Goal: Transaction & Acquisition: Purchase product/service

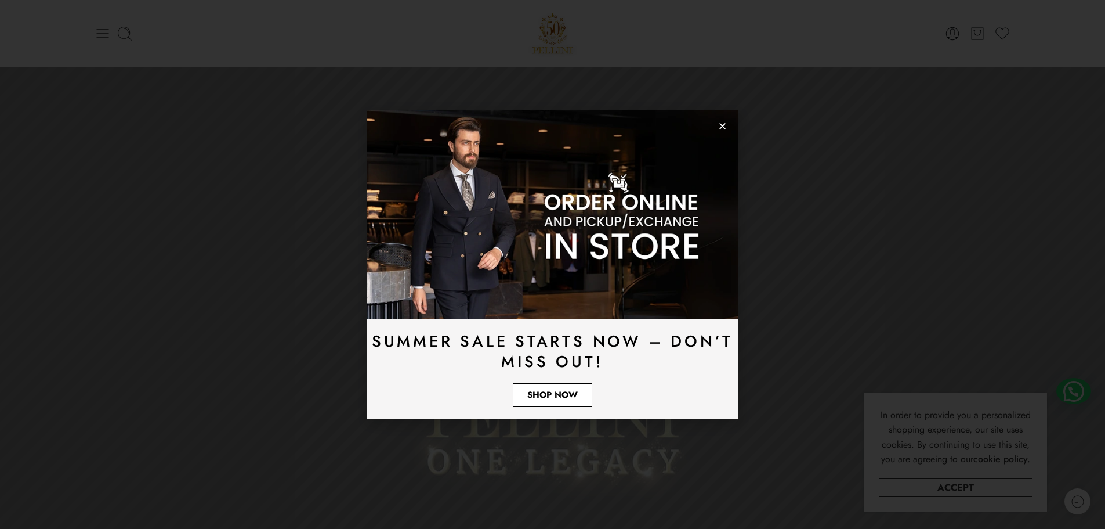
click at [549, 394] on span "Shop Now" at bounding box center [552, 394] width 50 height 9
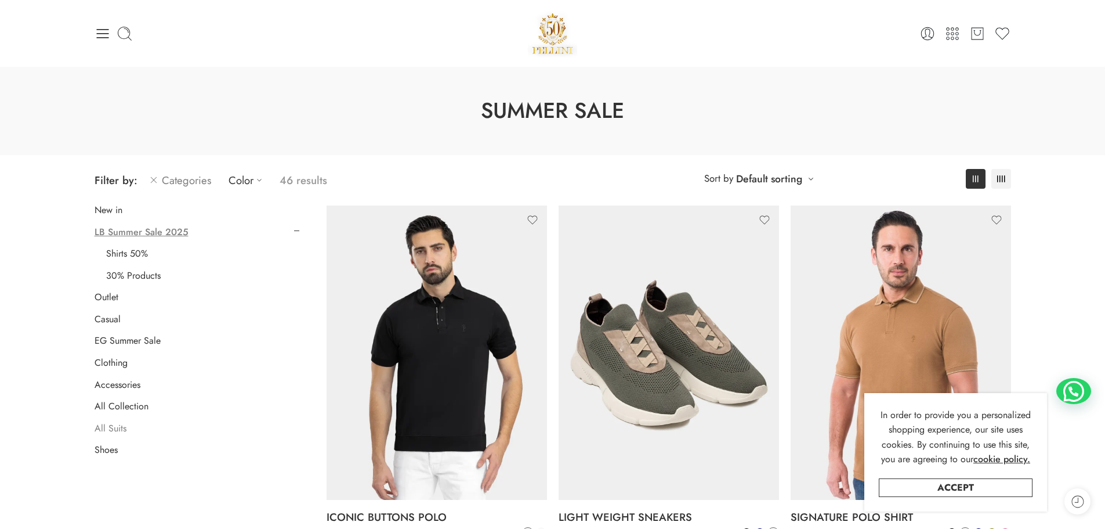
click at [117, 431] on link "All Suits" at bounding box center [111, 428] width 32 height 12
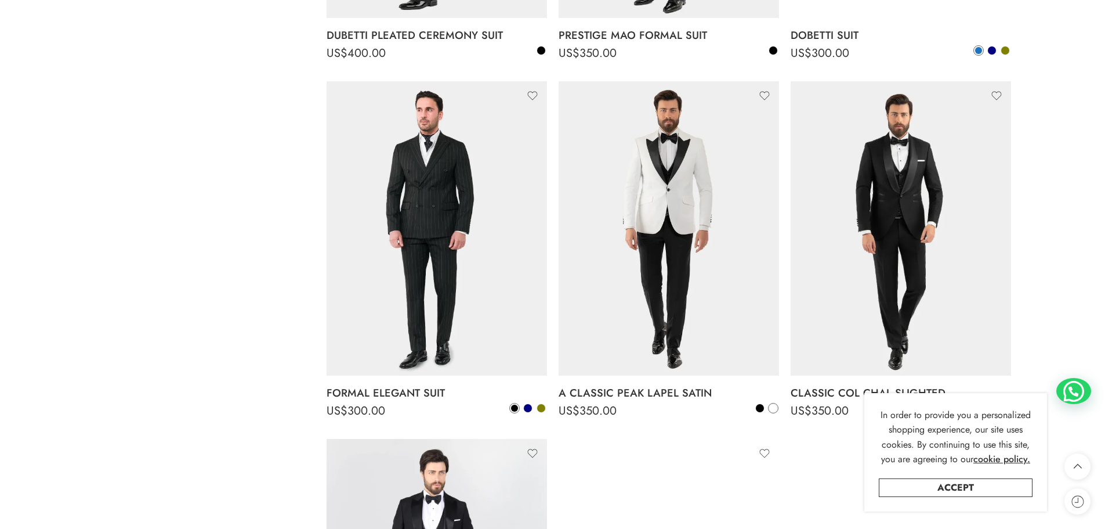
scroll to position [845, 0]
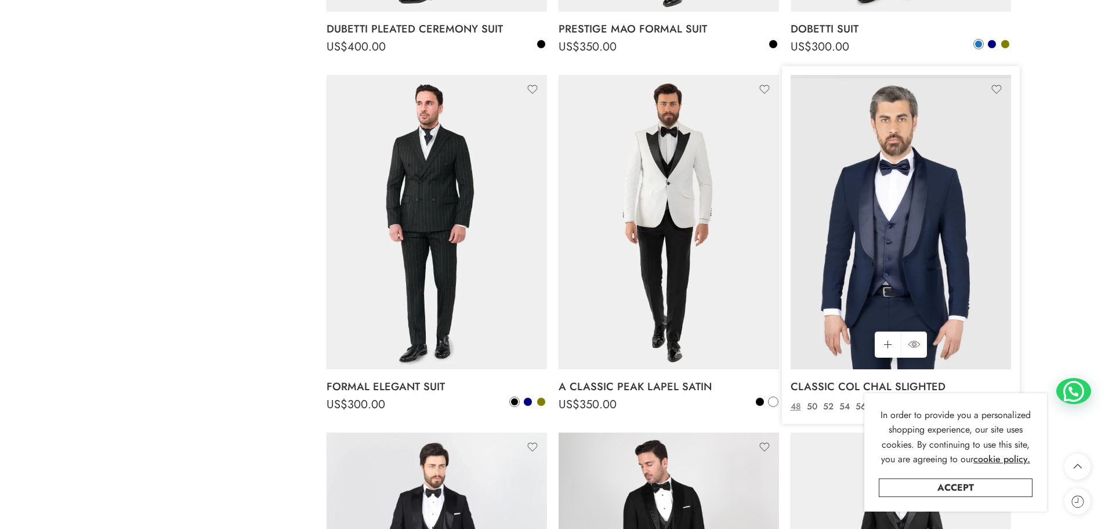
click at [911, 225] on img at bounding box center [901, 222] width 220 height 294
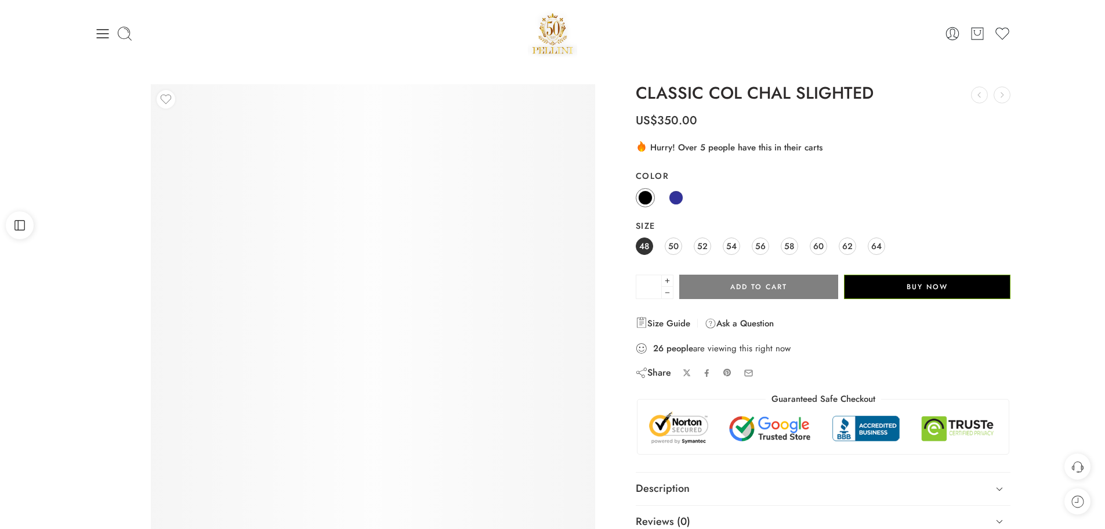
scroll to position [116, 0]
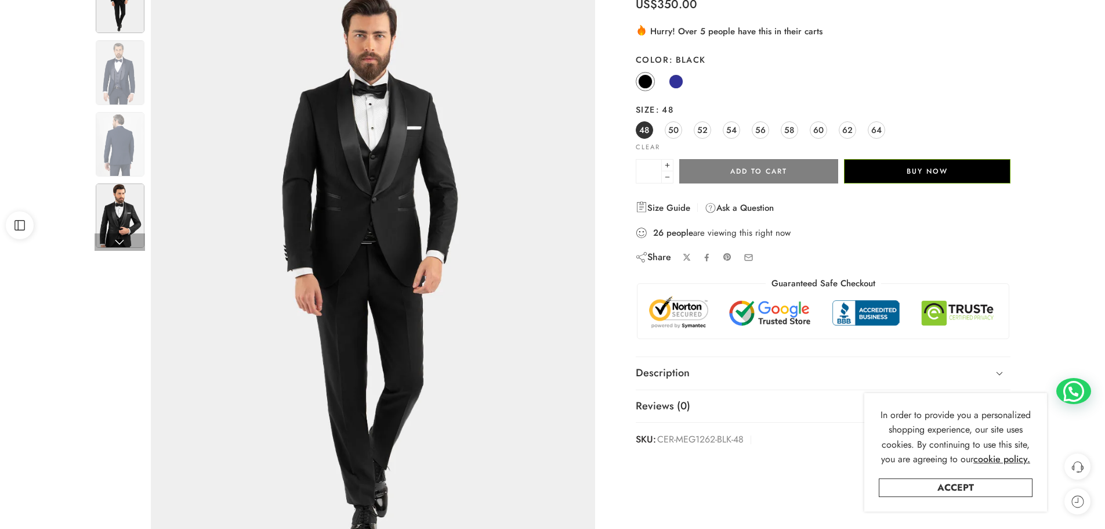
click at [118, 211] on img at bounding box center [120, 215] width 49 height 64
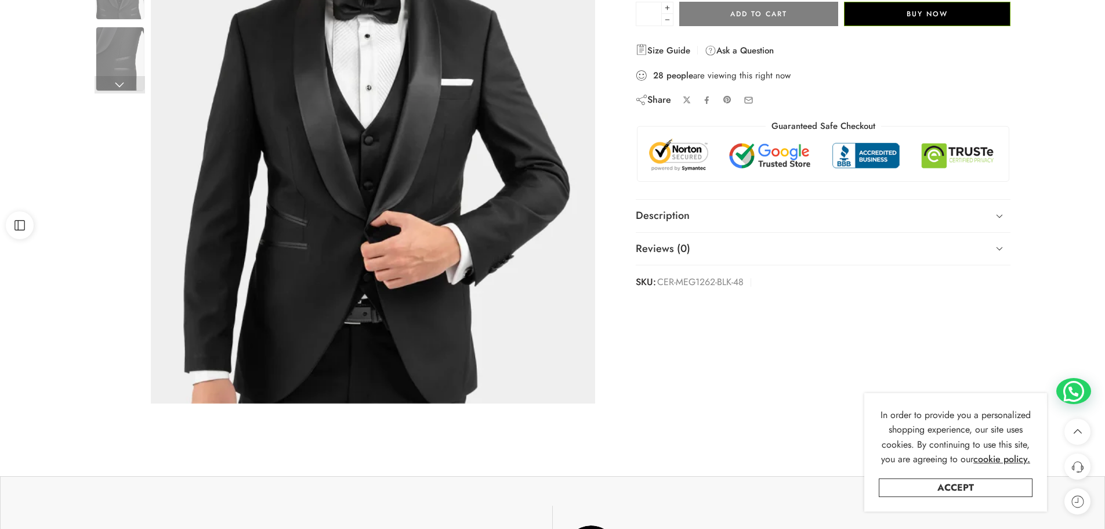
scroll to position [58, 0]
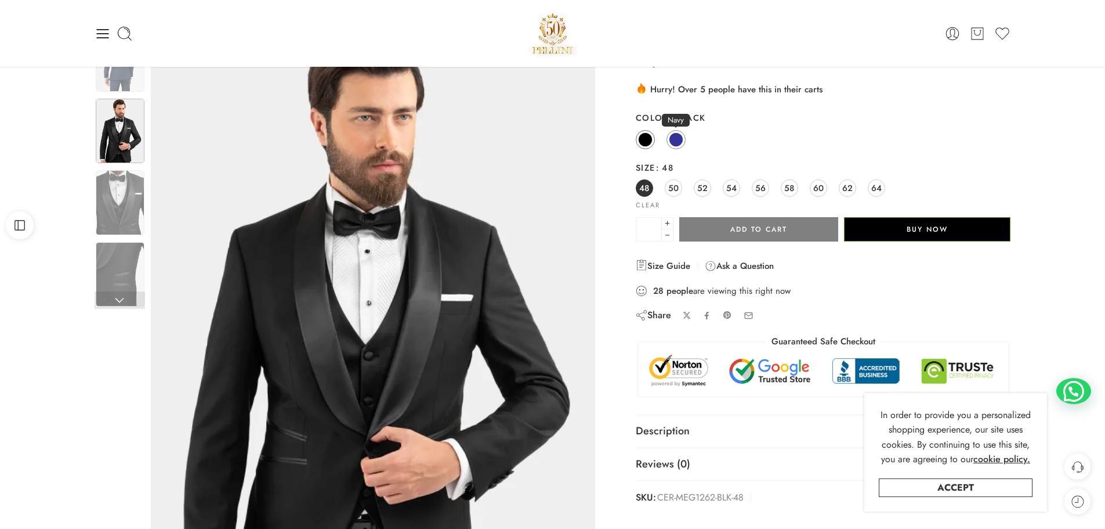
click at [675, 138] on span at bounding box center [676, 139] width 15 height 15
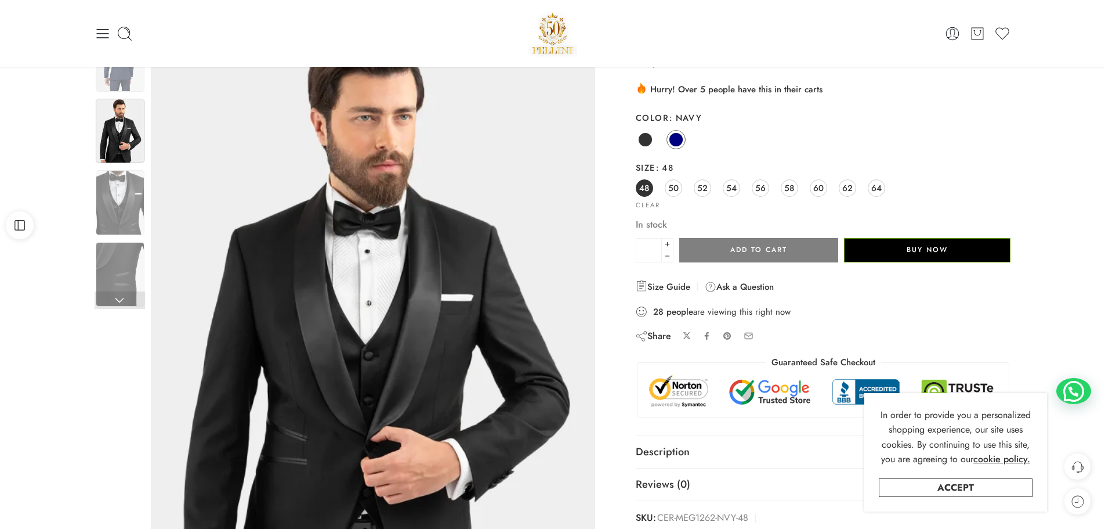
click at [770, 138] on div "Black Navy" at bounding box center [823, 140] width 375 height 23
click at [779, 132] on div "Black Navy" at bounding box center [823, 140] width 375 height 23
click at [651, 136] on span at bounding box center [645, 139] width 15 height 15
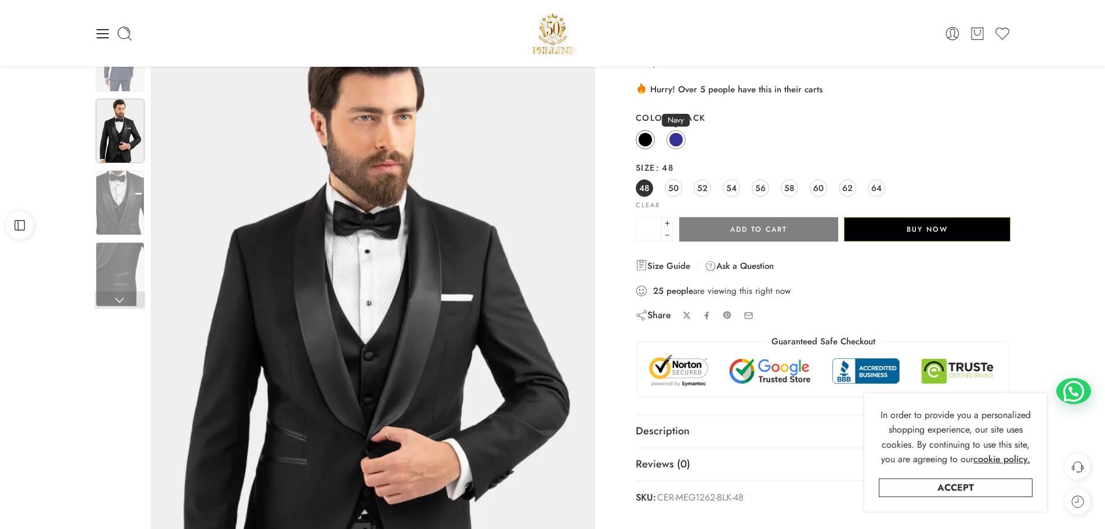
click at [678, 138] on span at bounding box center [676, 139] width 15 height 15
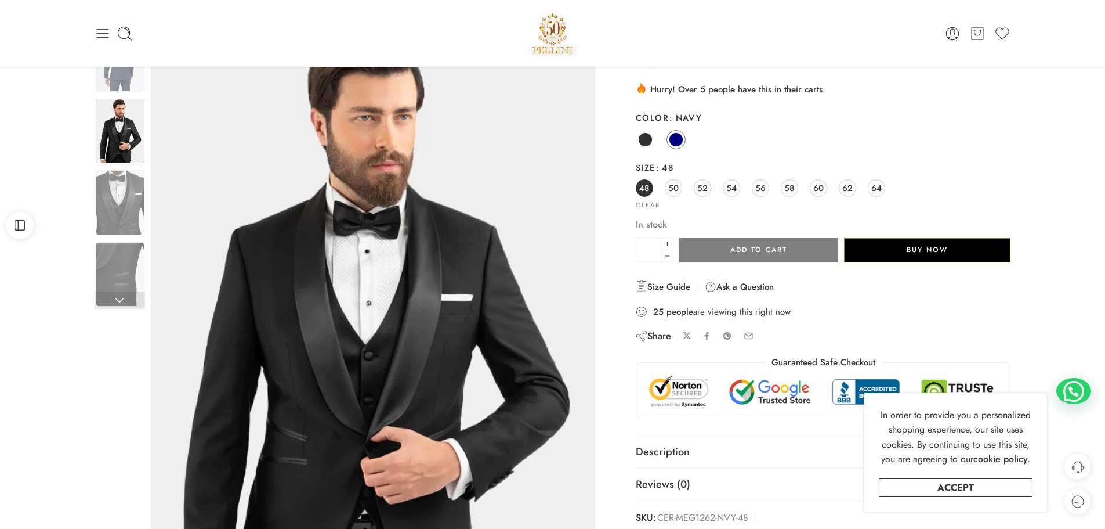
click at [801, 132] on div "Black Navy" at bounding box center [823, 140] width 375 height 23
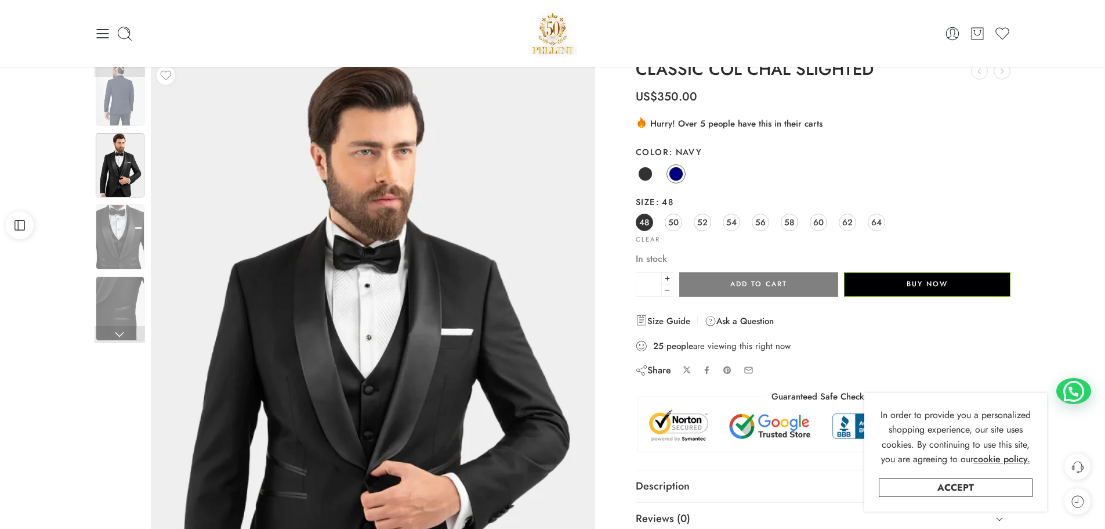
scroll to position [0, 0]
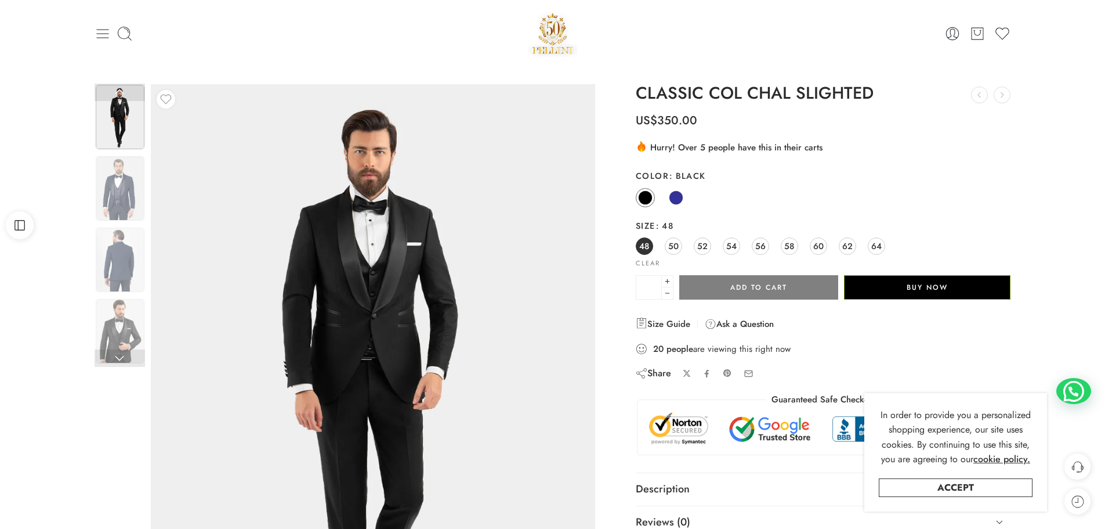
click at [100, 29] on icon at bounding box center [102, 33] width 12 height 9
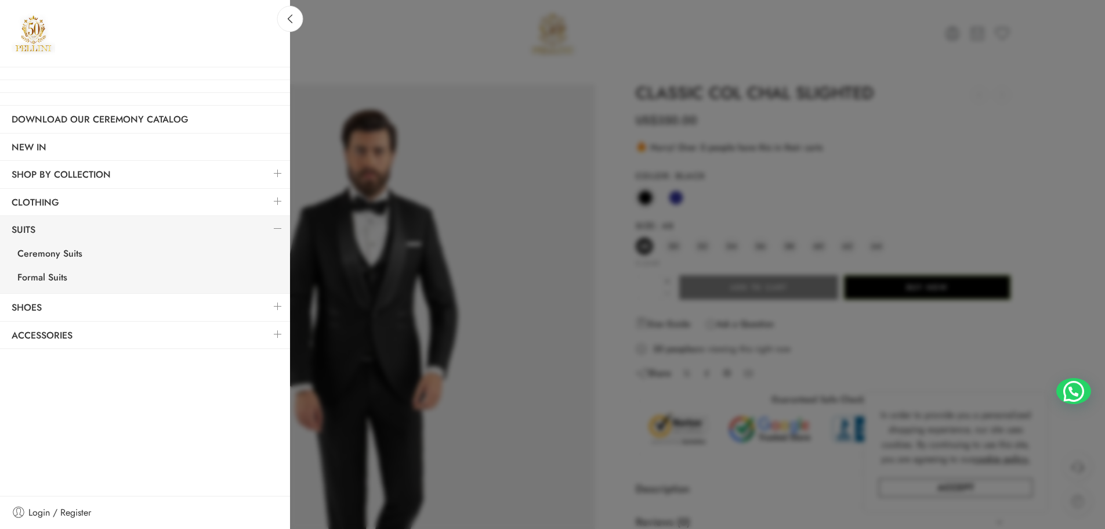
click at [417, 46] on div at bounding box center [552, 264] width 1105 height 529
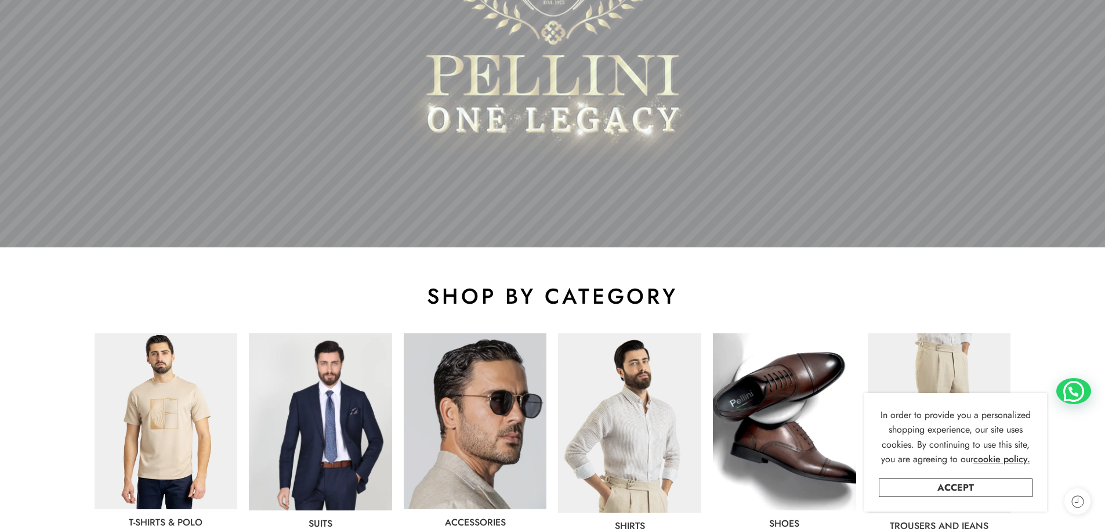
scroll to position [522, 0]
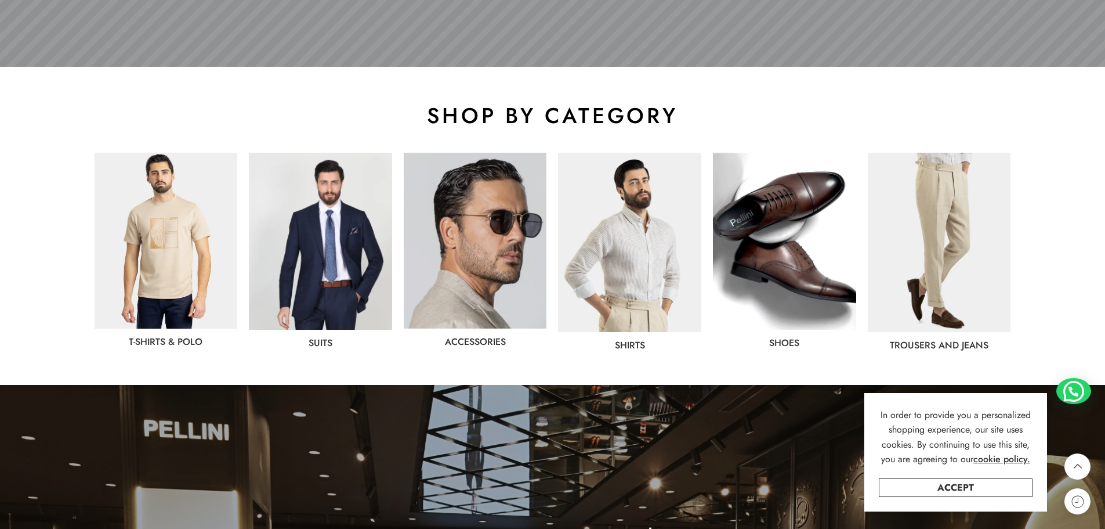
drag, startPoint x: 686, startPoint y: 5, endPoint x: 777, endPoint y: 247, distance: 258.0
click at [777, 247] on img at bounding box center [784, 241] width 143 height 177
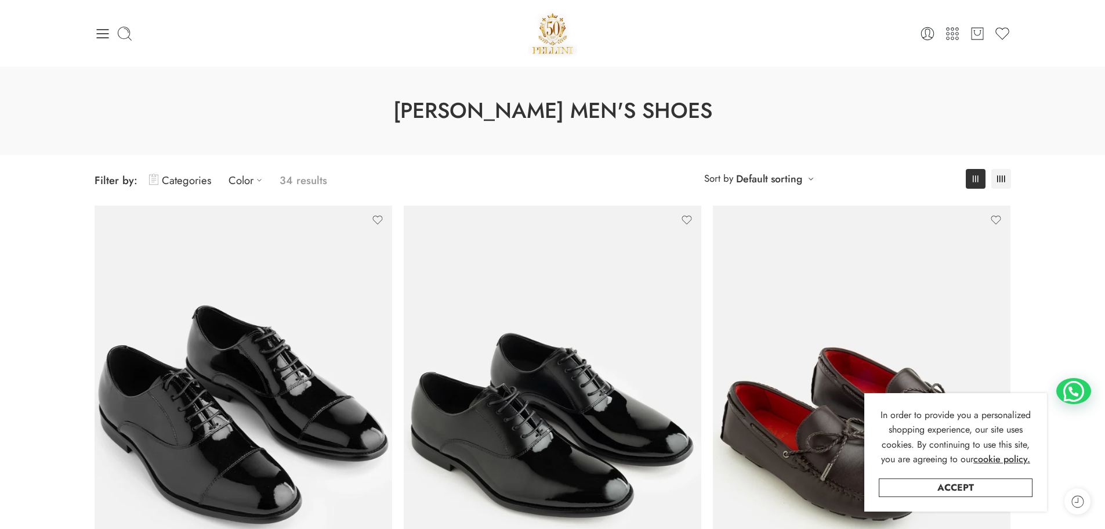
scroll to position [232, 0]
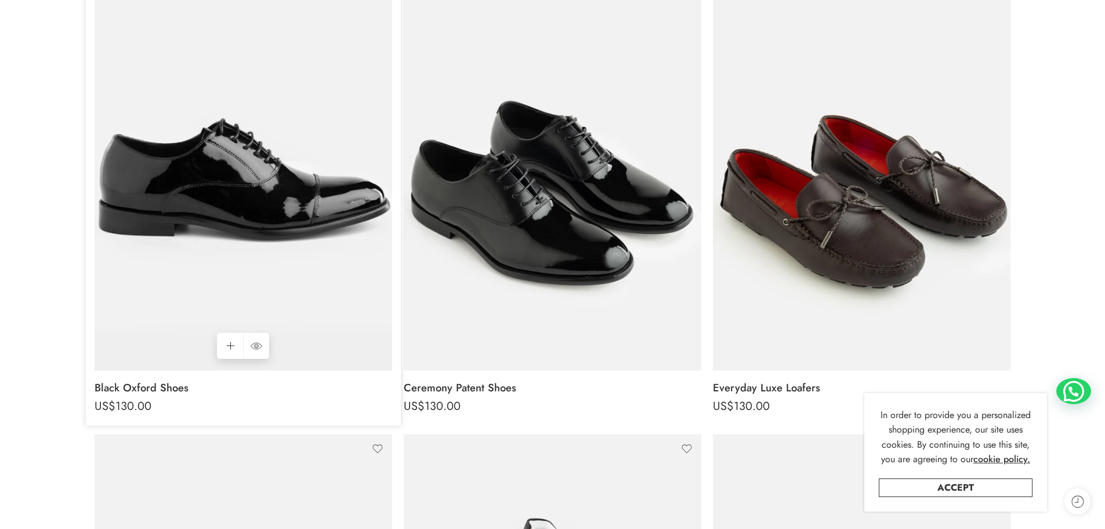
click at [278, 168] on img at bounding box center [244, 171] width 298 height 397
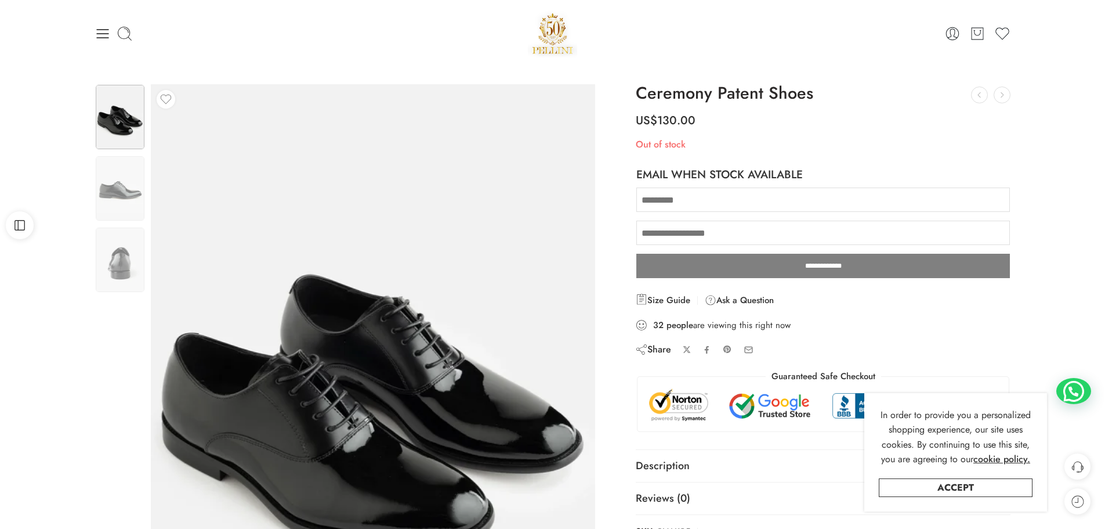
drag, startPoint x: 704, startPoint y: 144, endPoint x: 699, endPoint y: 143, distance: 5.9
click at [699, 143] on p "Out of stock" at bounding box center [823, 144] width 375 height 15
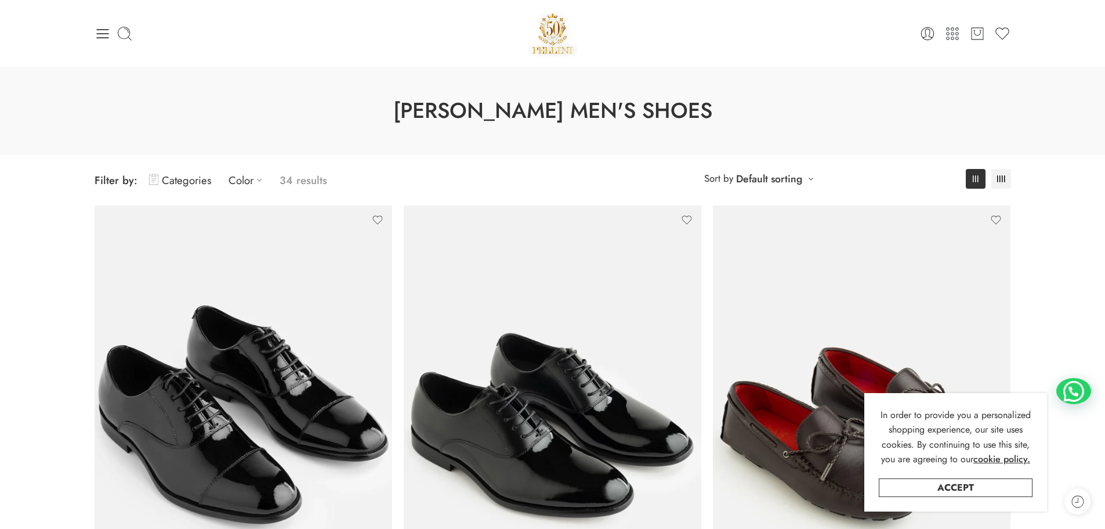
drag, startPoint x: 104, startPoint y: 32, endPoint x: 110, endPoint y: 49, distance: 17.2
click at [104, 32] on icon at bounding box center [103, 34] width 16 height 16
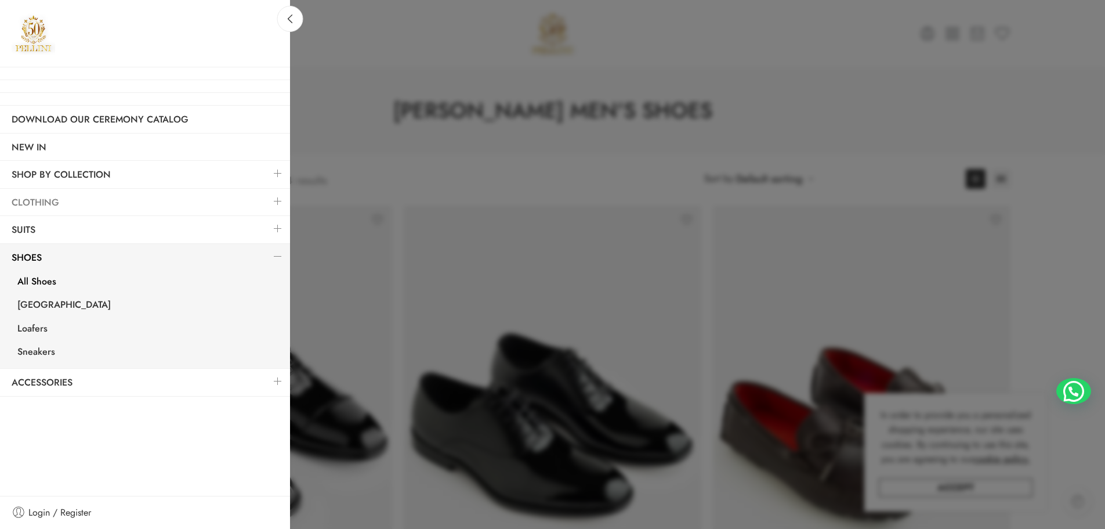
click at [57, 201] on link "Clothing" at bounding box center [145, 202] width 290 height 27
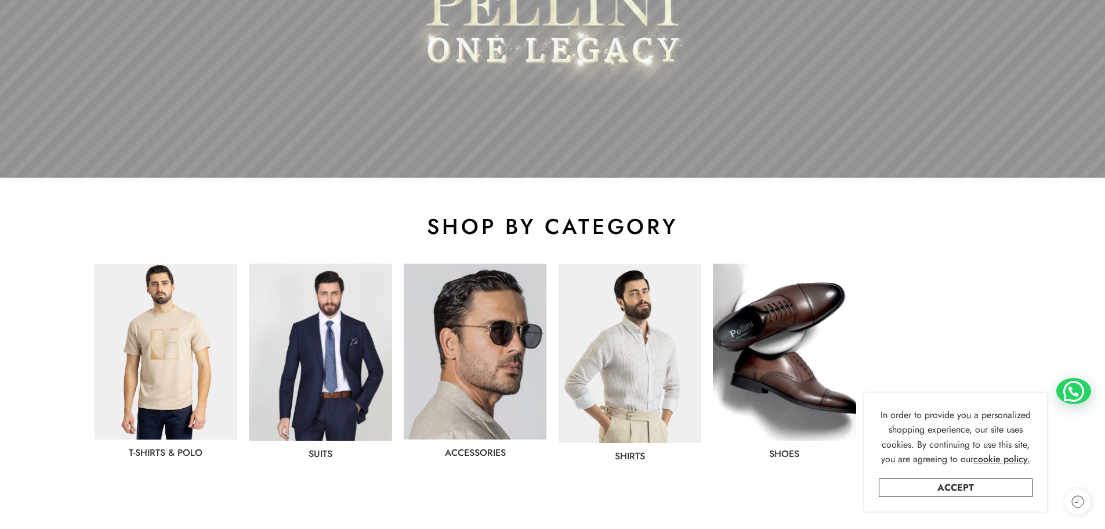
scroll to position [580, 0]
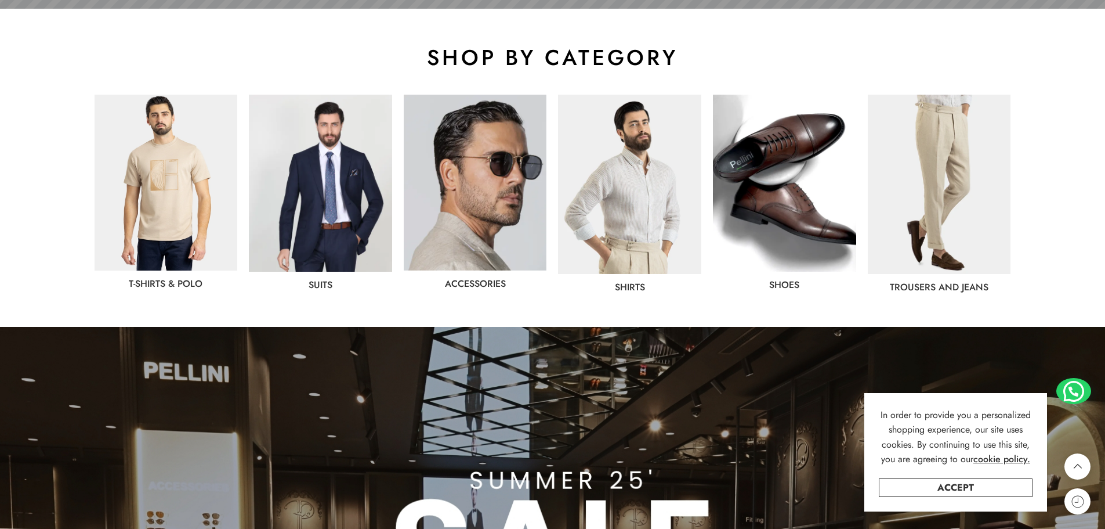
click at [348, 220] on img at bounding box center [320, 183] width 143 height 177
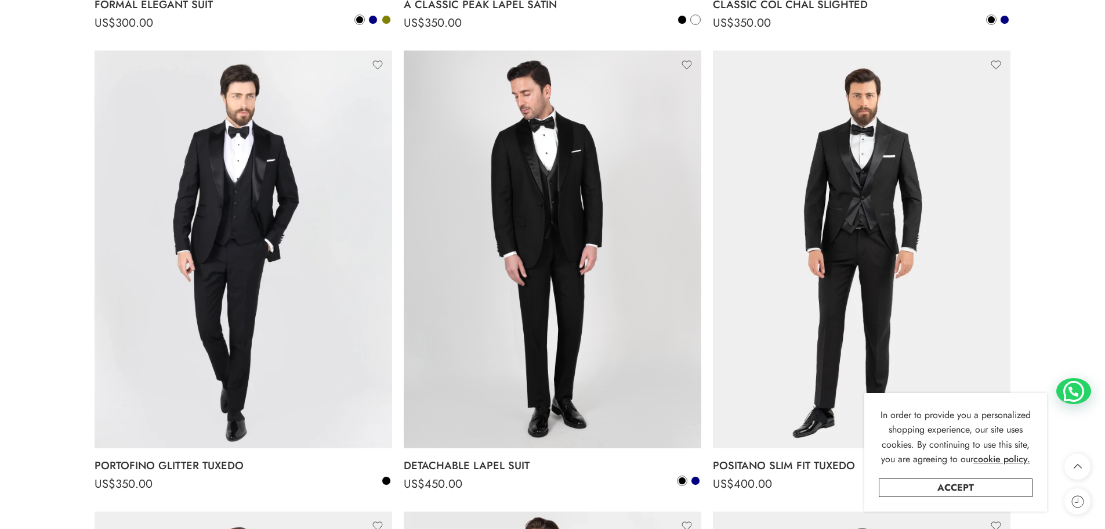
scroll to position [1566, 0]
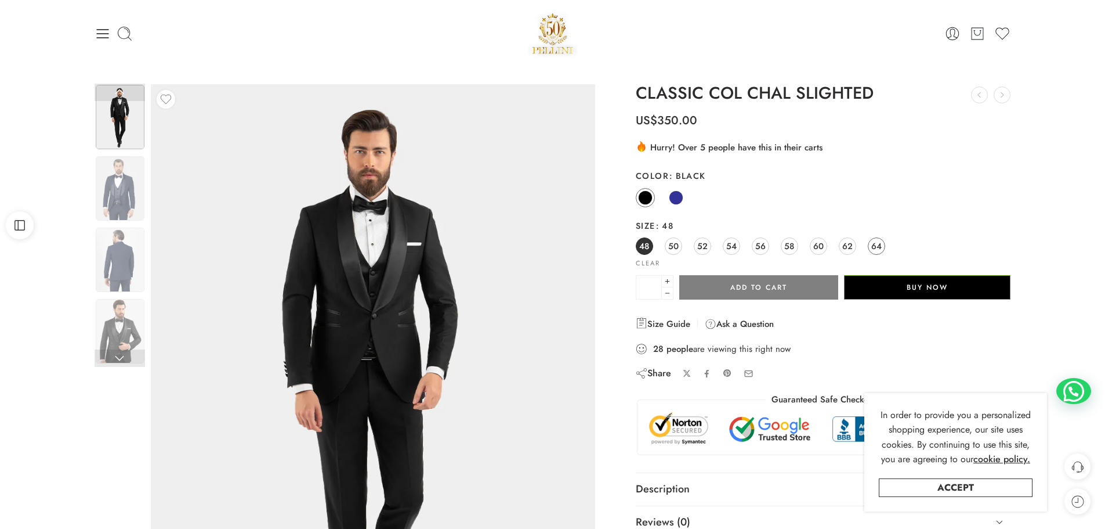
click at [874, 247] on span "64" at bounding box center [876, 246] width 10 height 16
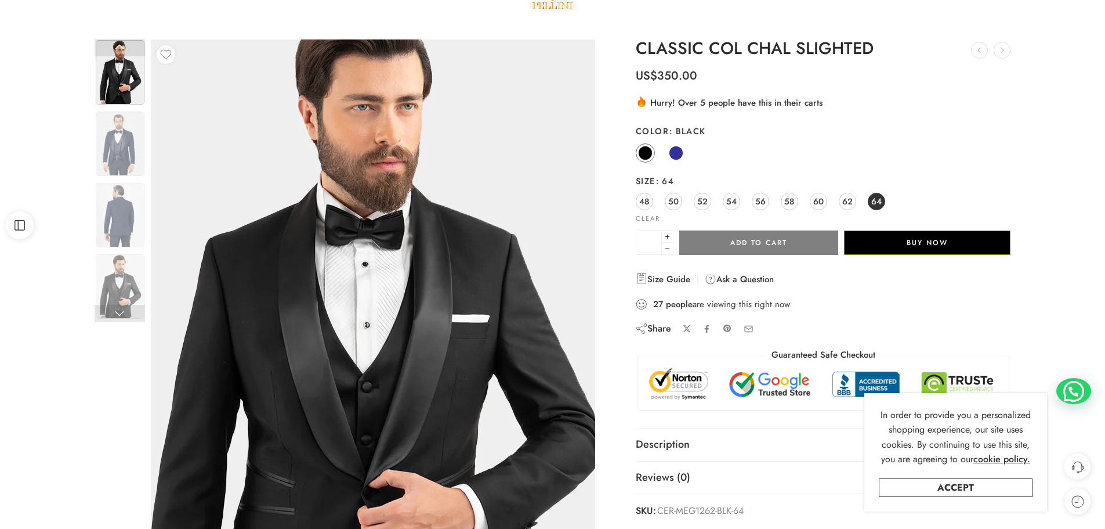
scroll to position [174, 0]
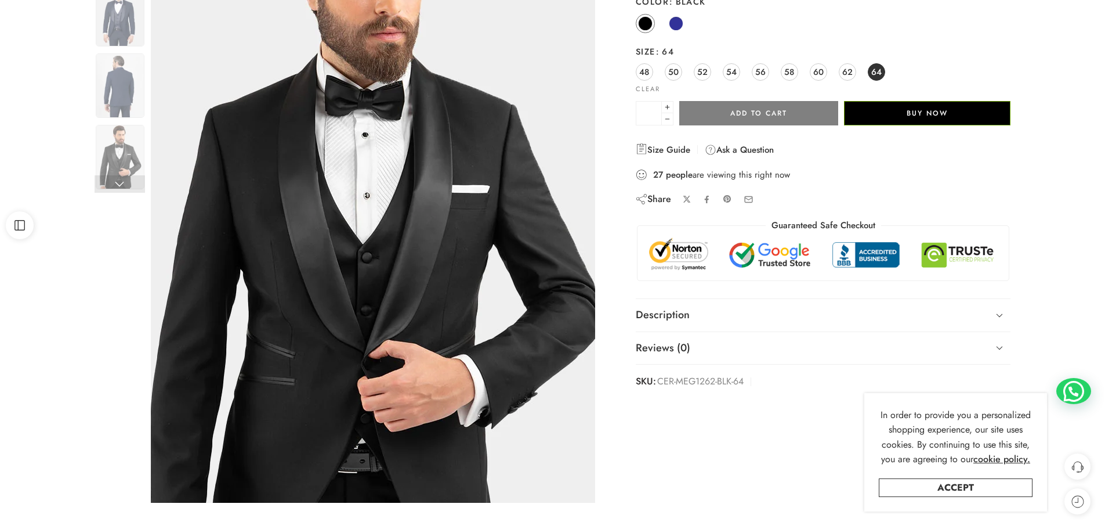
click at [378, 309] on img at bounding box center [372, 218] width 522 height 696
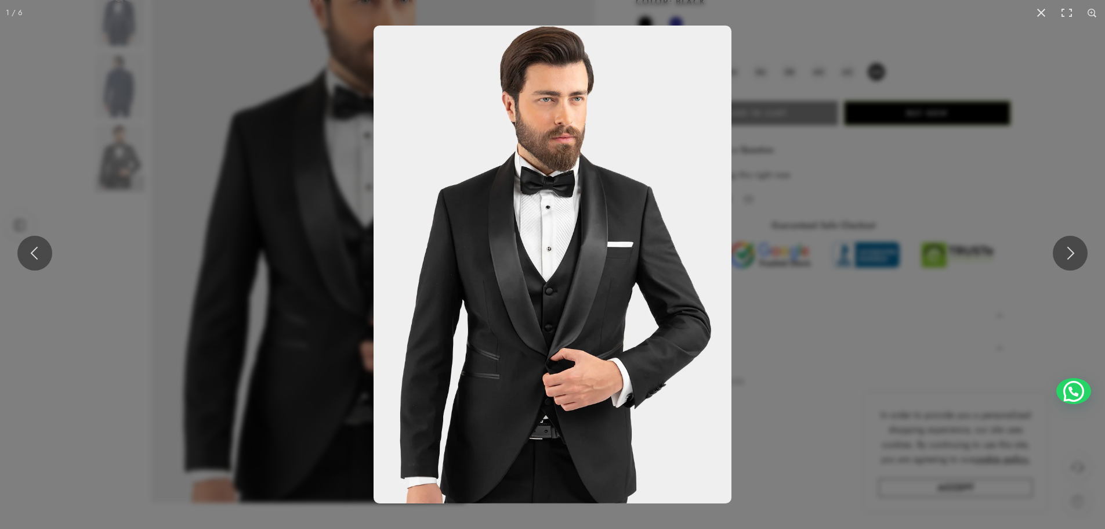
click at [562, 284] on img at bounding box center [553, 264] width 358 height 477
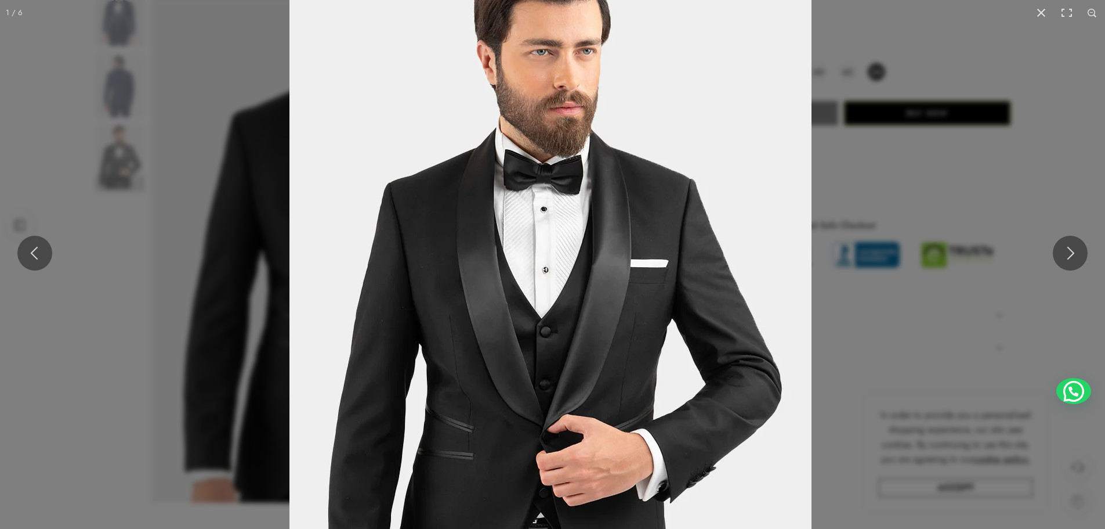
click at [540, 310] on img at bounding box center [551, 292] width 522 height 696
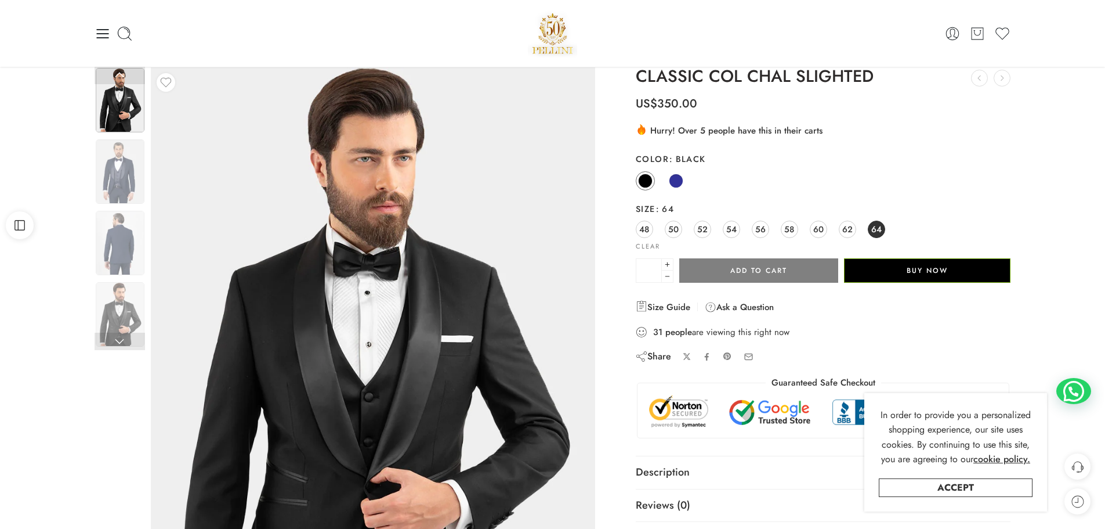
scroll to position [0, 0]
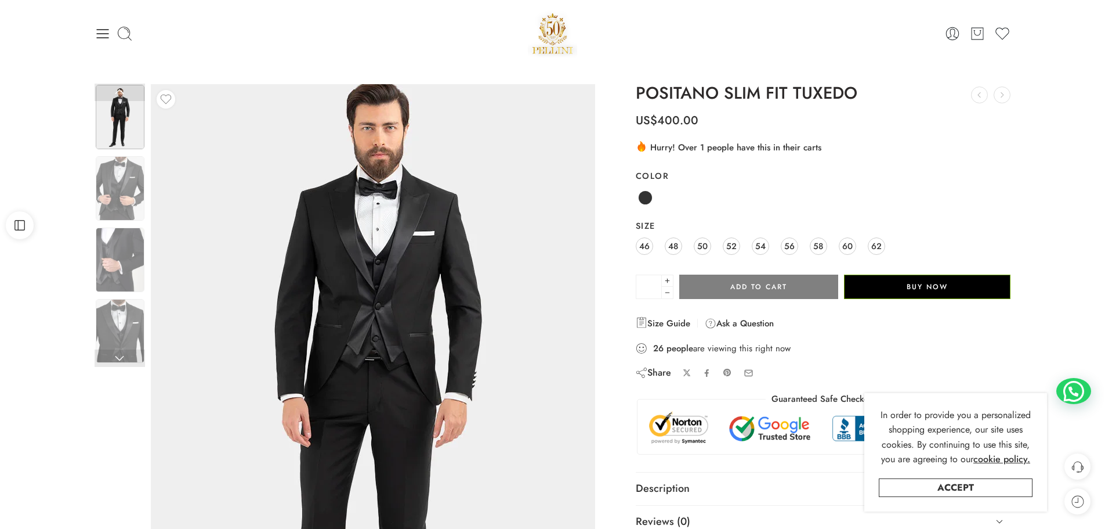
click at [353, 287] on img at bounding box center [376, 396] width 522 height 696
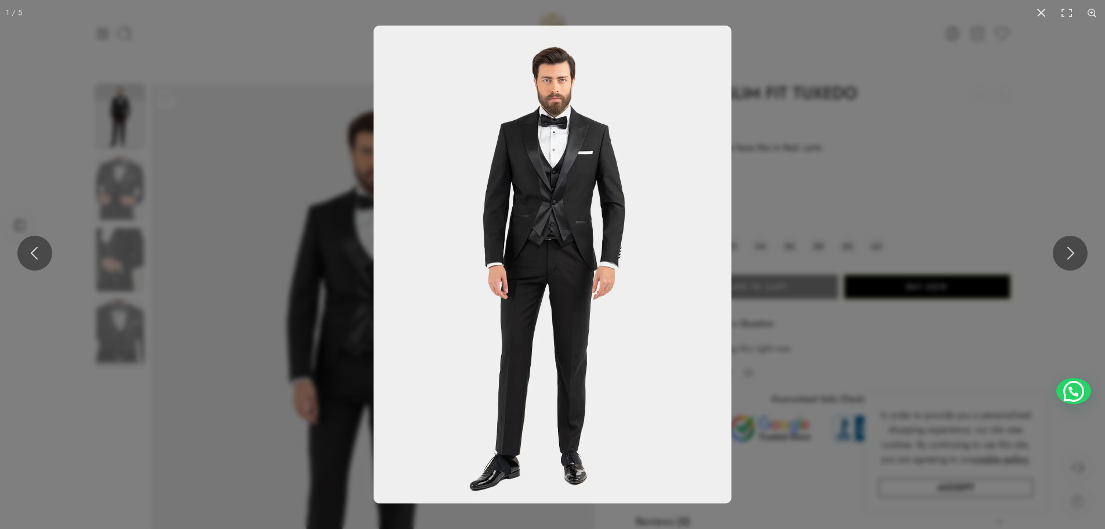
click at [551, 198] on img at bounding box center [553, 264] width 358 height 477
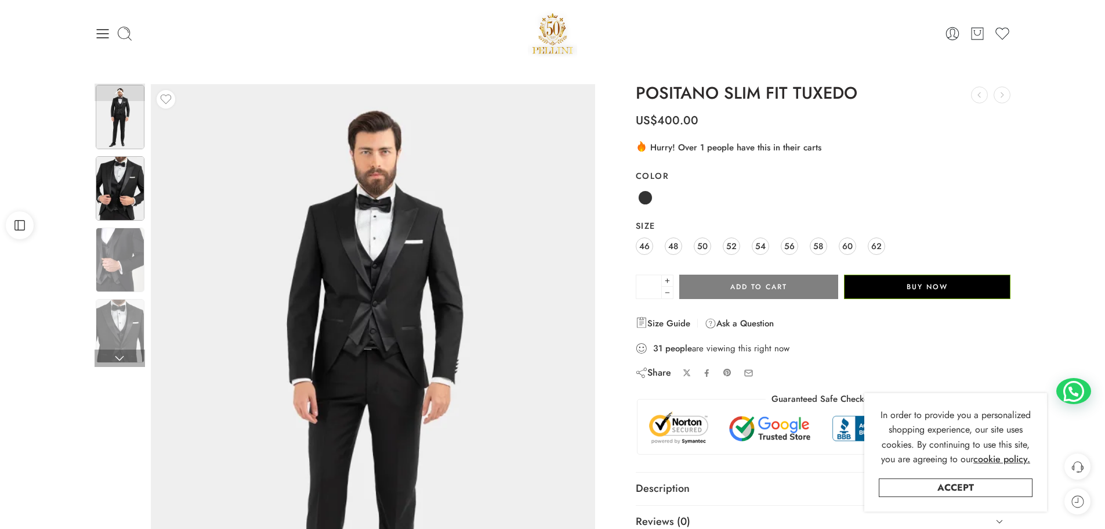
click at [121, 177] on img at bounding box center [120, 188] width 49 height 64
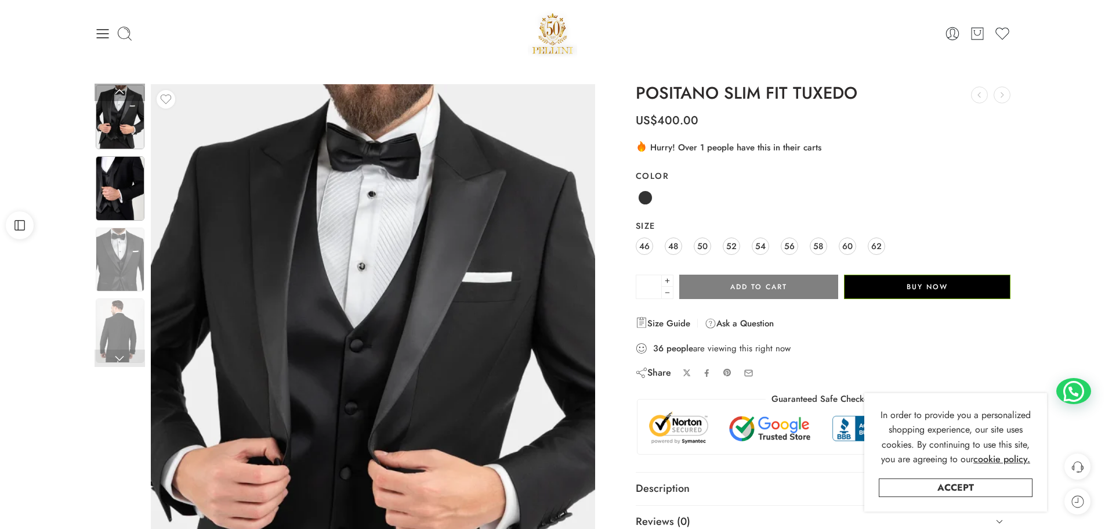
click at [114, 178] on img at bounding box center [120, 188] width 49 height 64
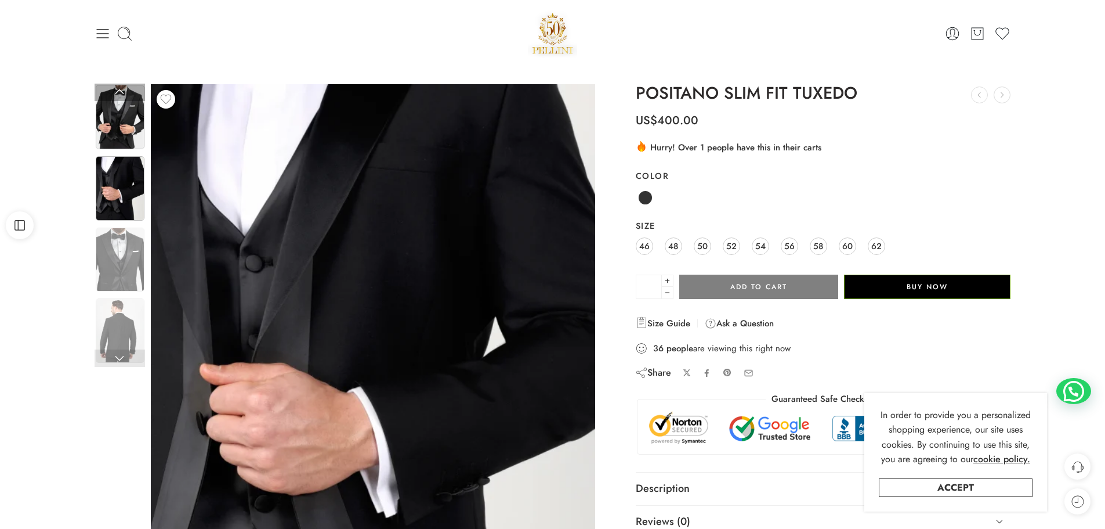
click at [120, 122] on img at bounding box center [120, 117] width 49 height 64
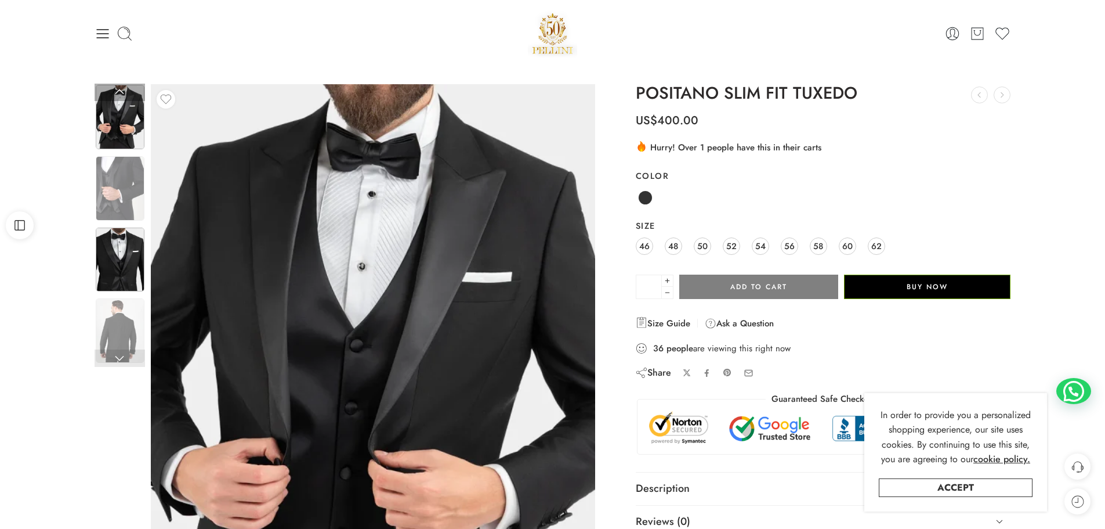
click at [118, 239] on img at bounding box center [120, 259] width 49 height 64
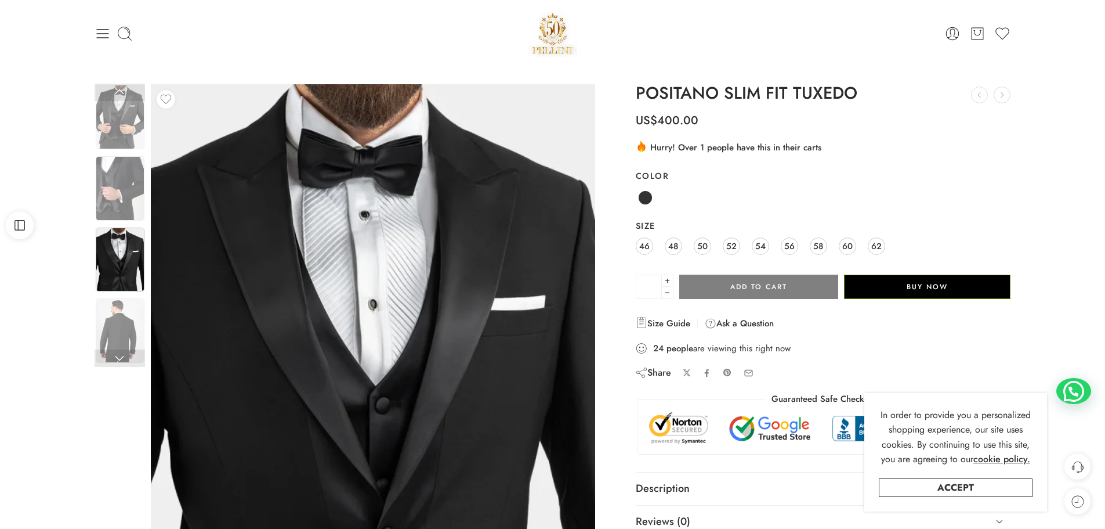
drag, startPoint x: 744, startPoint y: 46, endPoint x: 720, endPoint y: 41, distance: 25.0
click at [720, 41] on ul "0 Cart 0 Wishlist" at bounding box center [858, 34] width 306 height 16
click at [878, 244] on span "62" at bounding box center [876, 246] width 10 height 16
drag, startPoint x: 918, startPoint y: 121, endPoint x: 872, endPoint y: 174, distance: 70.7
click at [872, 174] on label "Color" at bounding box center [823, 176] width 375 height 12
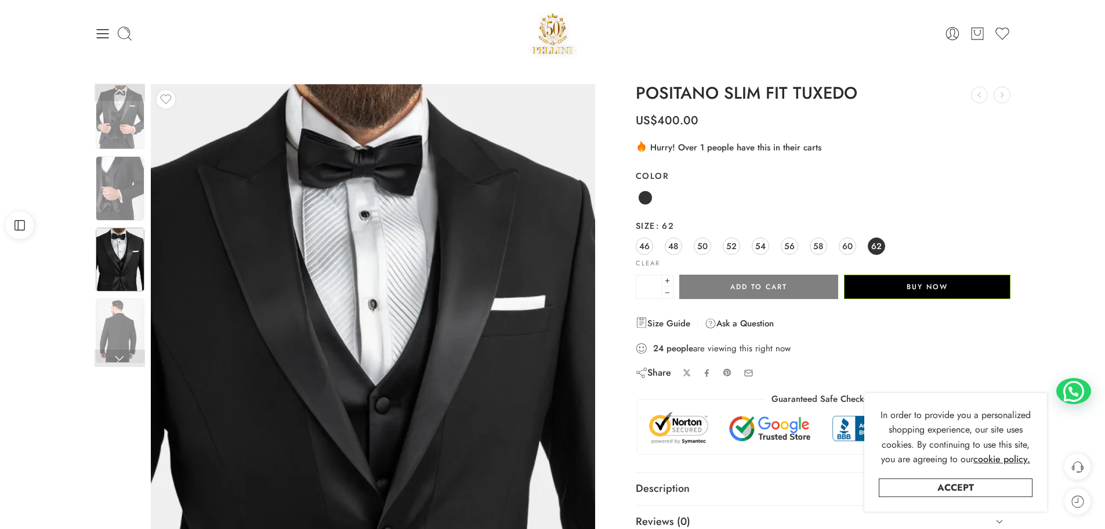
click at [0, 0] on select "**********" at bounding box center [0, 0] width 0 height 0
